Goal: Information Seeking & Learning: Learn about a topic

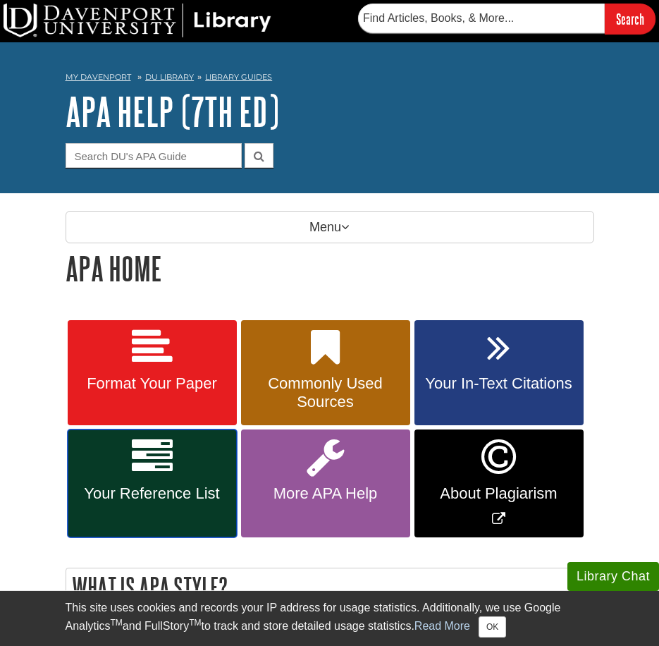
click at [168, 492] on span "Your Reference List" at bounding box center [152, 493] width 148 height 18
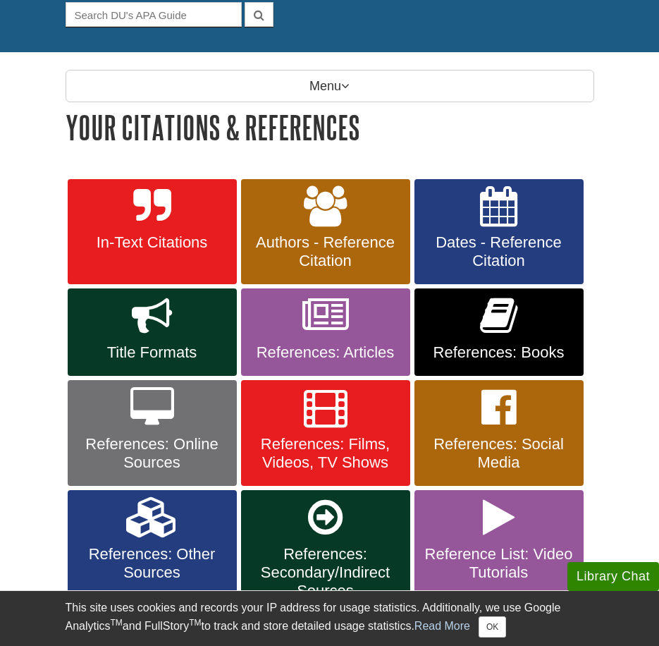
scroll to position [211, 0]
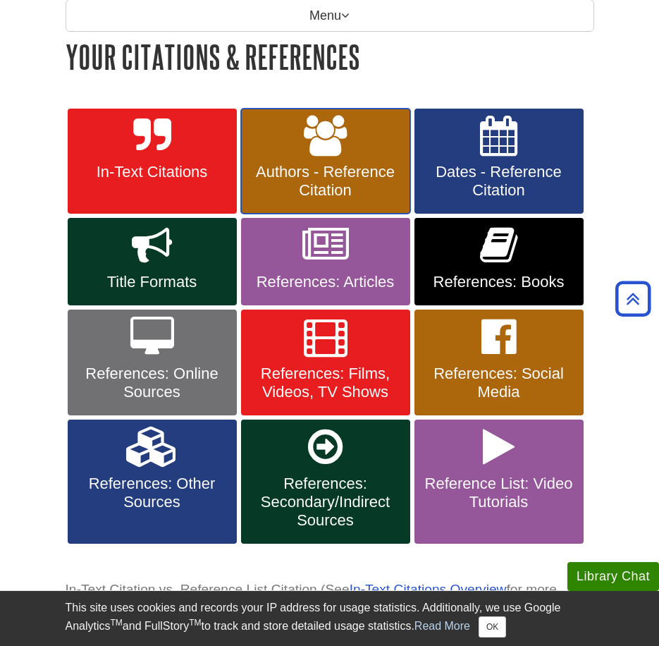
click at [356, 179] on span "Authors - Reference Citation" at bounding box center [326, 181] width 148 height 37
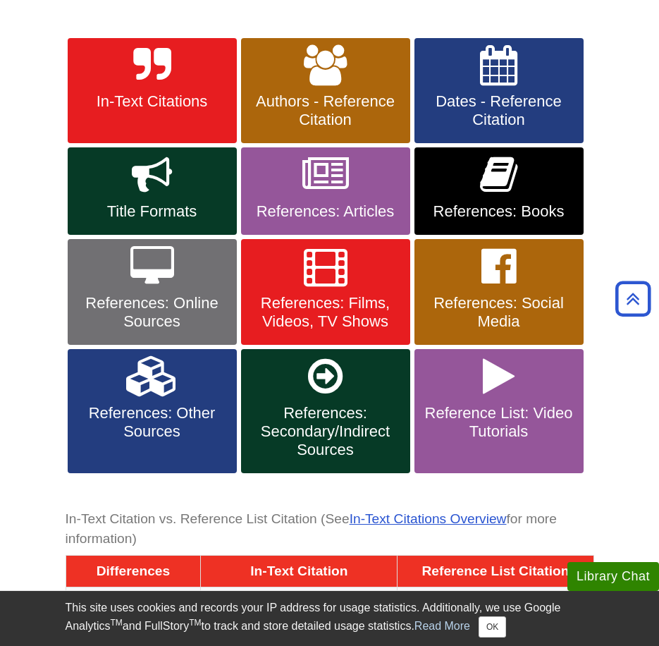
scroll to position [0, 0]
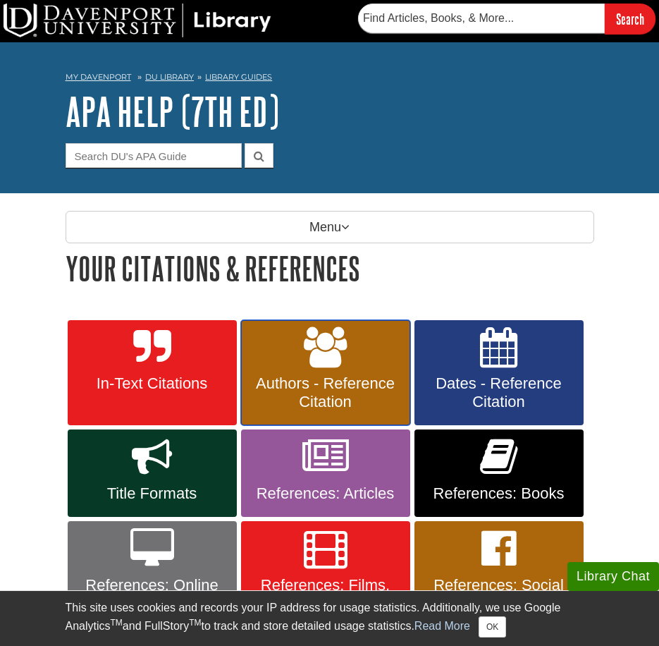
click at [386, 381] on span "Authors - Reference Citation" at bounding box center [326, 392] width 148 height 37
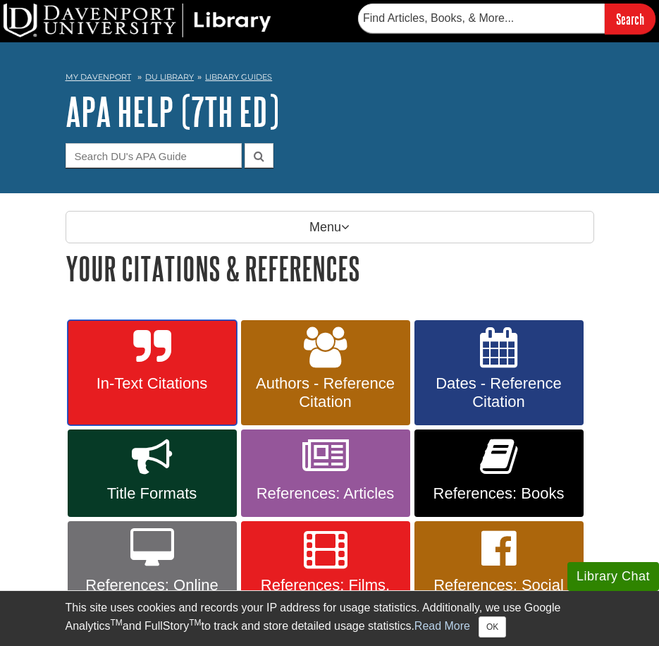
click at [199, 351] on link "In-Text Citations" at bounding box center [152, 373] width 169 height 106
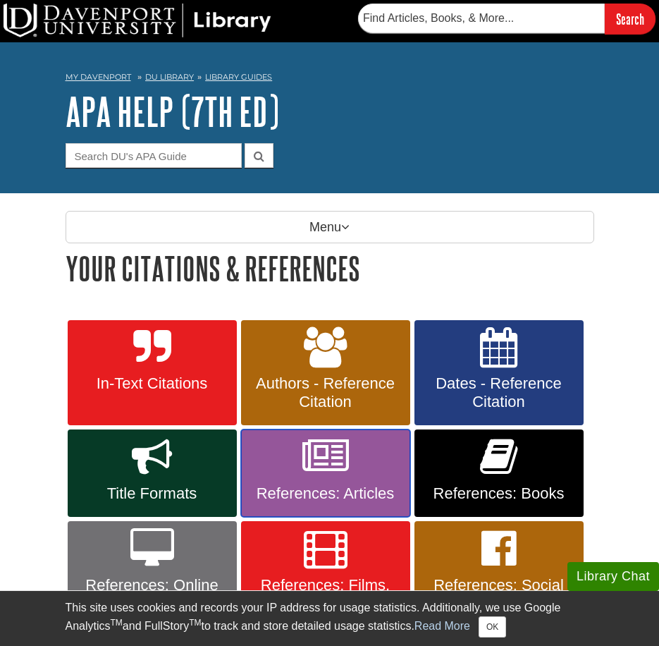
click at [334, 460] on icon at bounding box center [325, 456] width 47 height 41
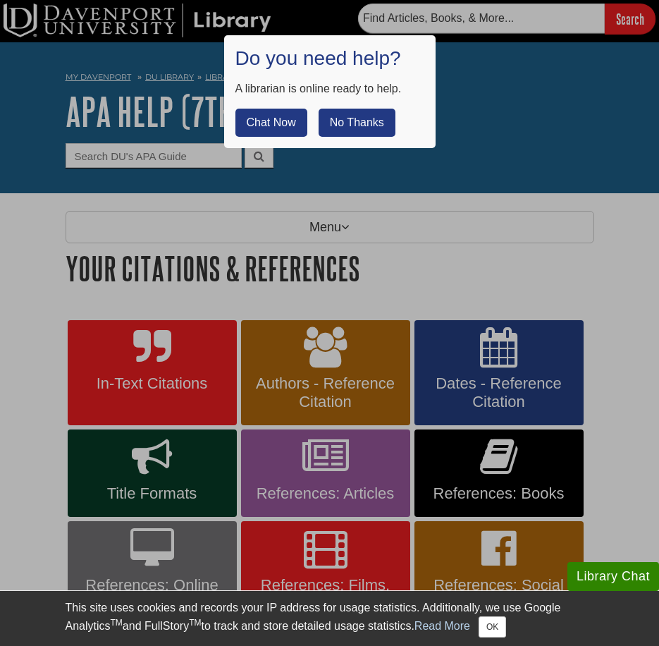
click at [357, 120] on button "No Thanks" at bounding box center [357, 123] width 77 height 28
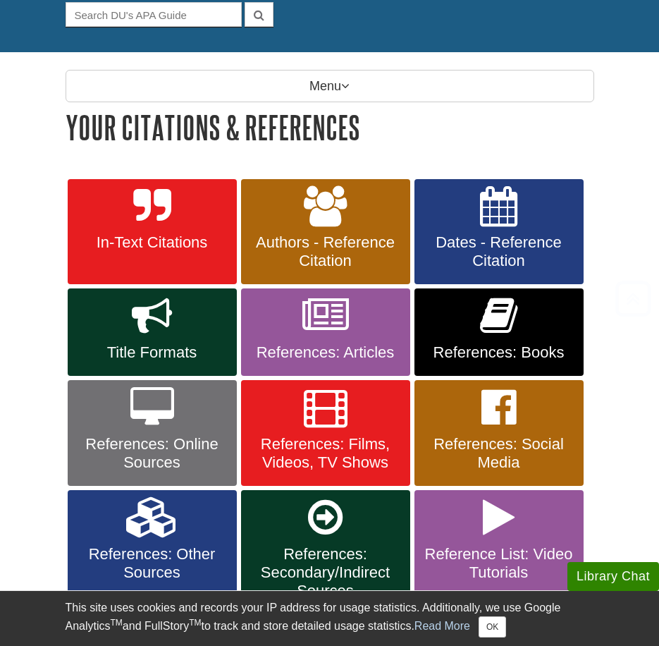
scroll to position [211, 0]
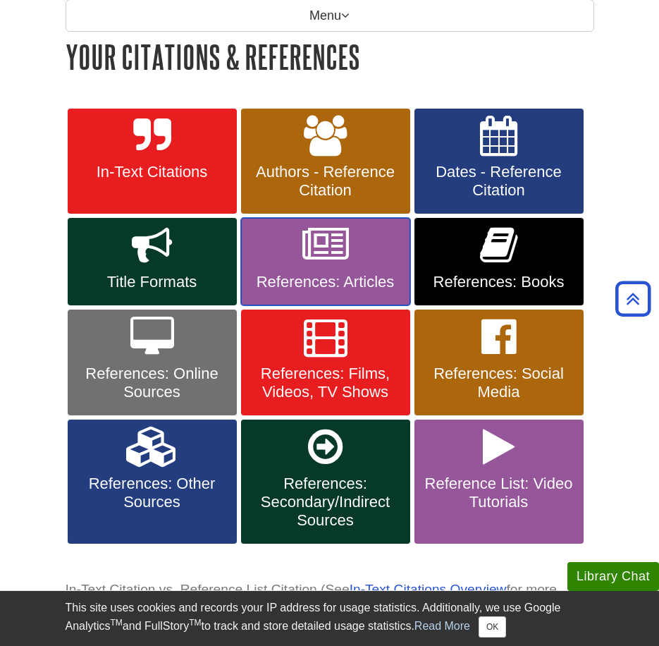
click at [350, 284] on span "References: Articles" at bounding box center [326, 282] width 148 height 18
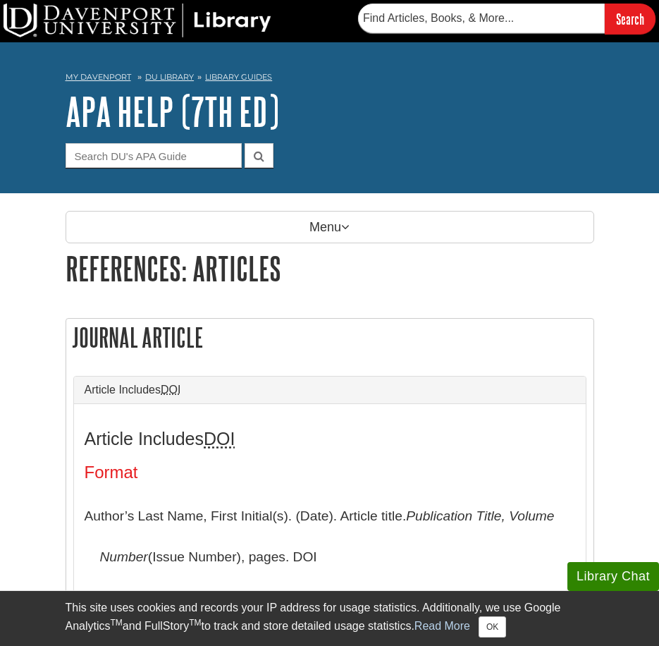
scroll to position [211, 0]
